Goal: Go to known website: Go to known website

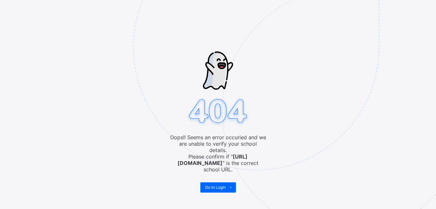
click at [286, 101] on img at bounding box center [300, 79] width 335 height 311
click at [217, 185] on span "Go to Login" at bounding box center [215, 187] width 21 height 5
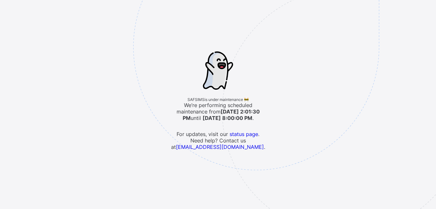
click at [202, 90] on img at bounding box center [300, 79] width 335 height 311
